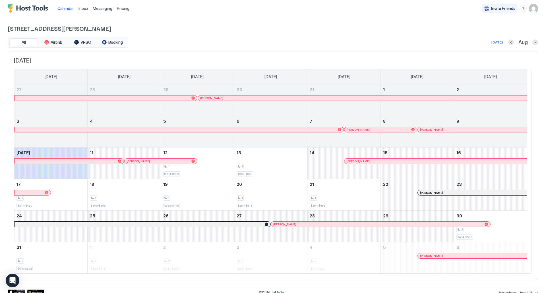
click at [84, 9] on span "Inbox" at bounding box center [83, 8] width 10 height 5
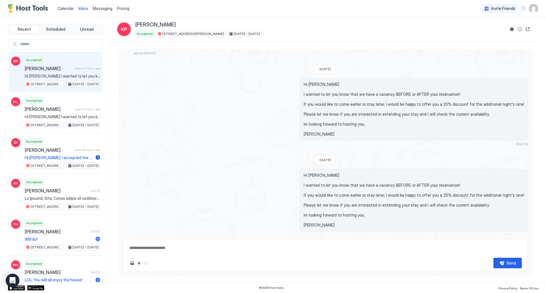
scroll to position [1150, 0]
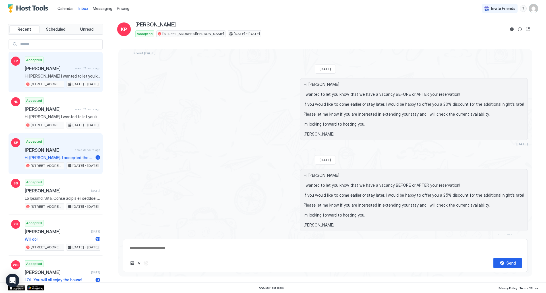
click at [68, 140] on div "Accepted [PERSON_NAME] about 23 hours ago Hi [PERSON_NAME]. I accepted the chan…" at bounding box center [62, 153] width 75 height 31
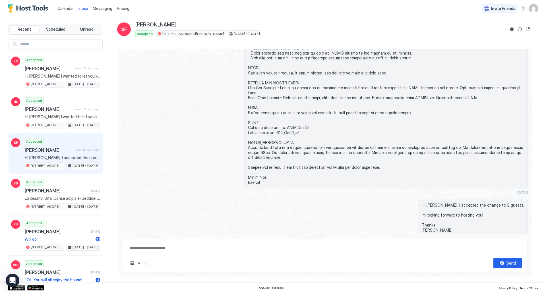
scroll to position [823, 0]
click at [494, 247] on div "Scheduled Messages" at bounding box center [501, 250] width 39 height 6
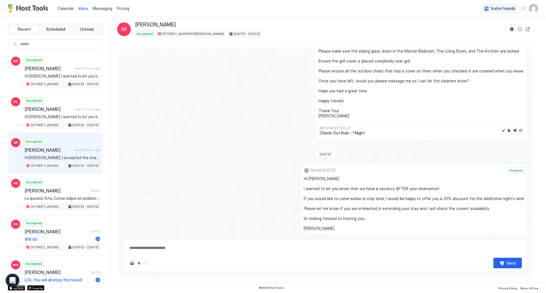
scroll to position [1132, 0]
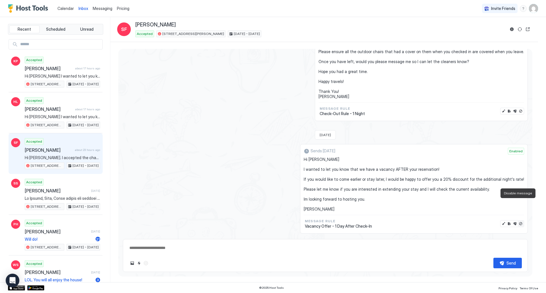
click at [517, 221] on button "Disable message" at bounding box center [520, 224] width 6 height 6
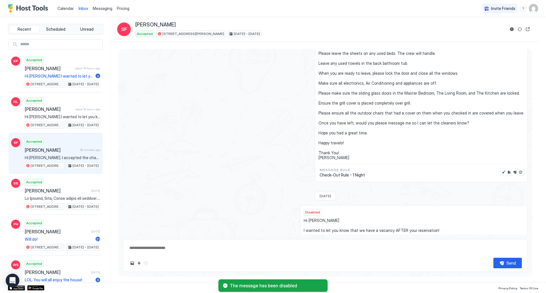
type textarea "*"
